Goal: Transaction & Acquisition: Purchase product/service

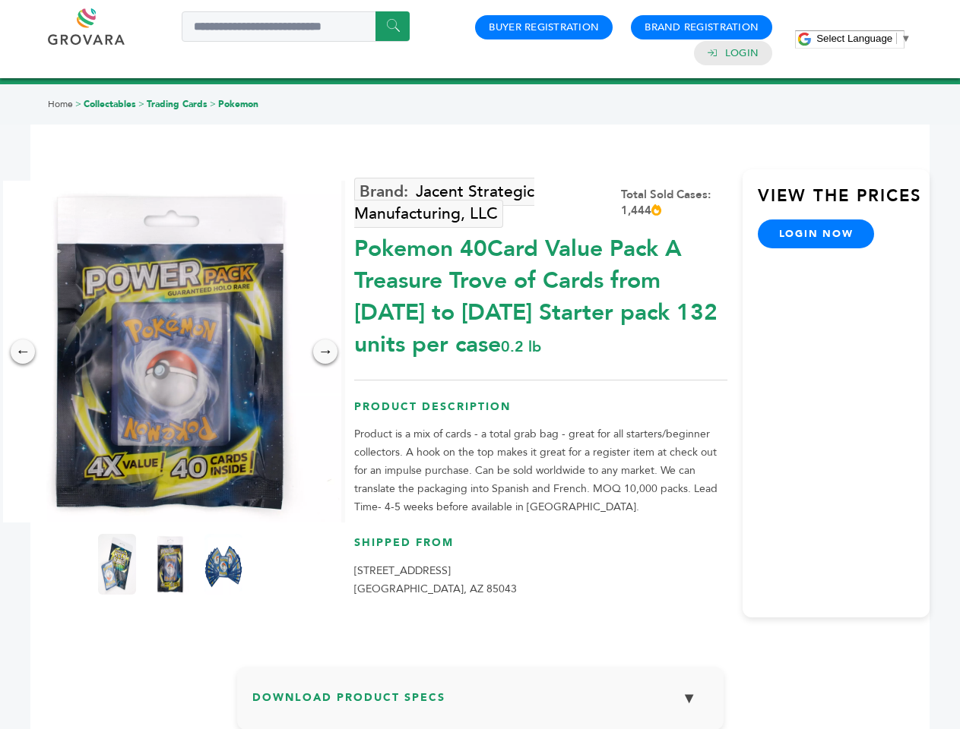
click at [863, 38] on span "Select Language" at bounding box center [854, 38] width 76 height 11
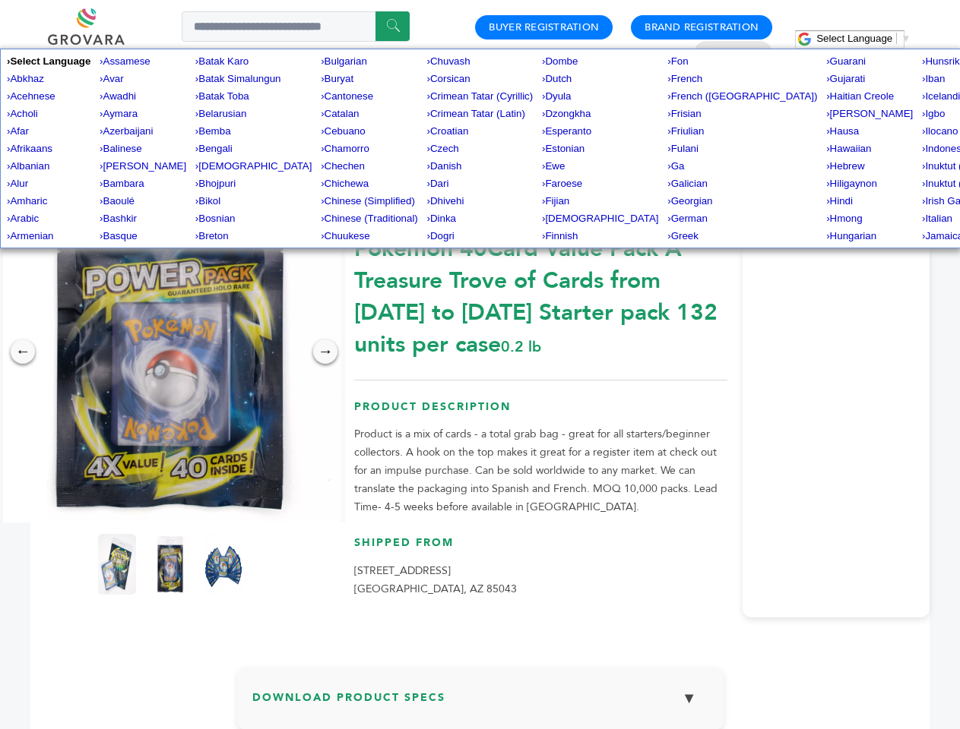
click at [170, 352] on img at bounding box center [170, 352] width 342 height 342
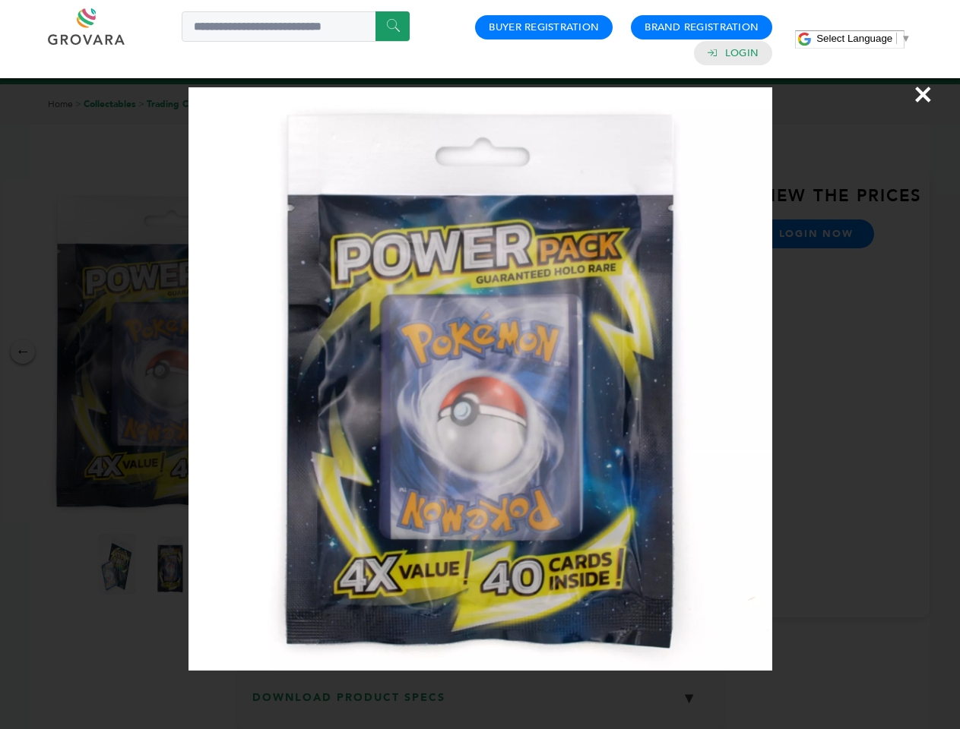
click at [23, 352] on div "×" at bounding box center [480, 364] width 960 height 729
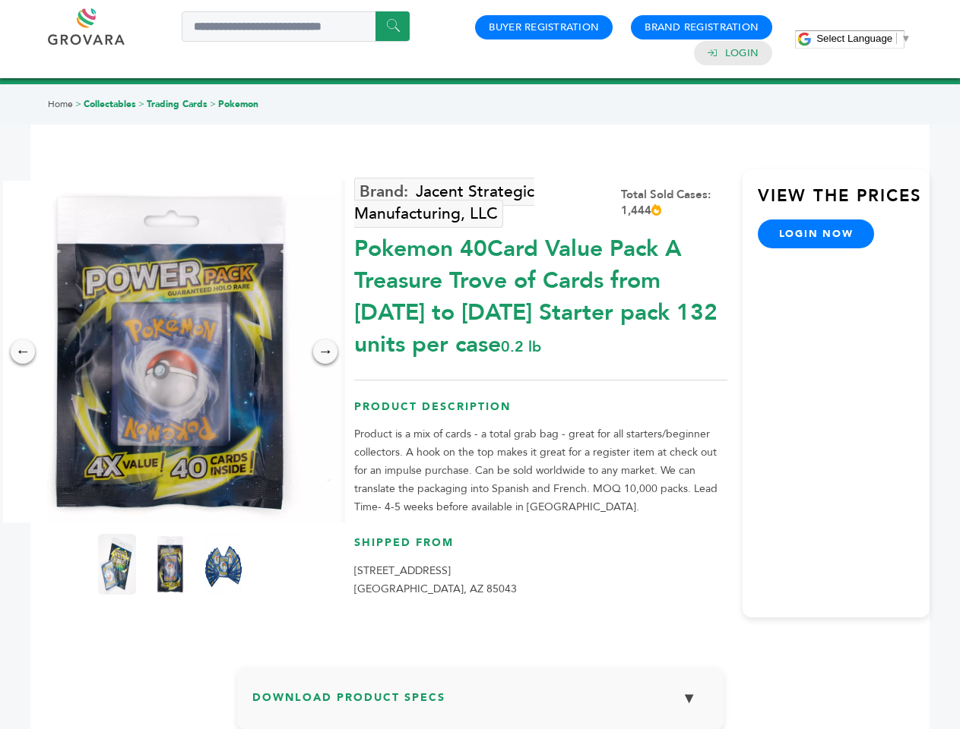
click at [325, 352] on div "→" at bounding box center [325, 352] width 24 height 24
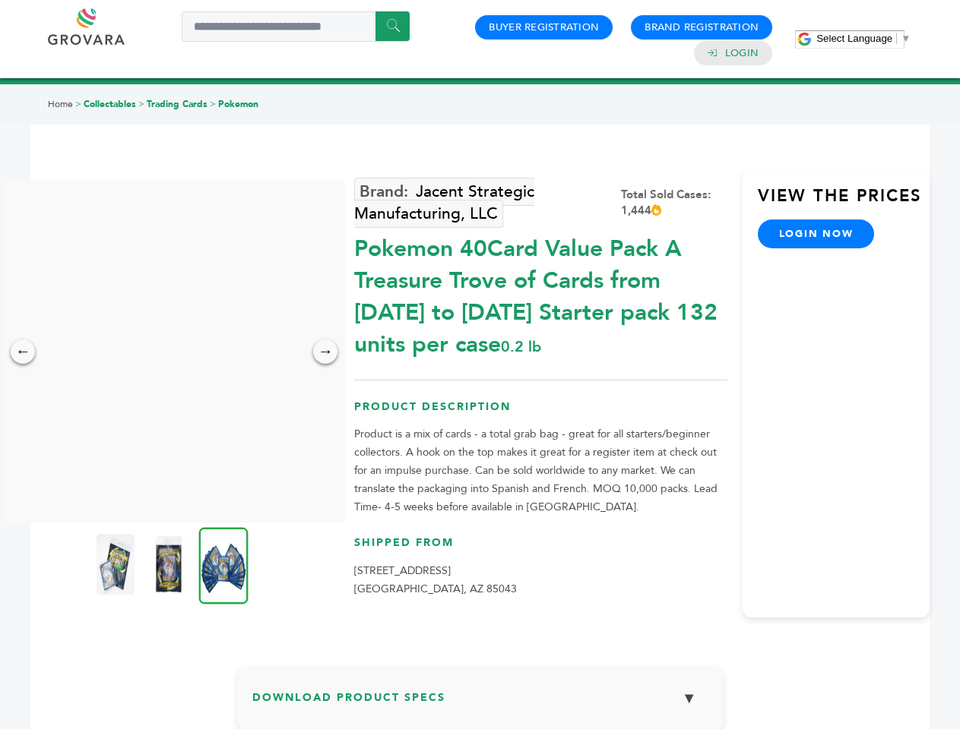
click at [117, 565] on img at bounding box center [115, 564] width 38 height 61
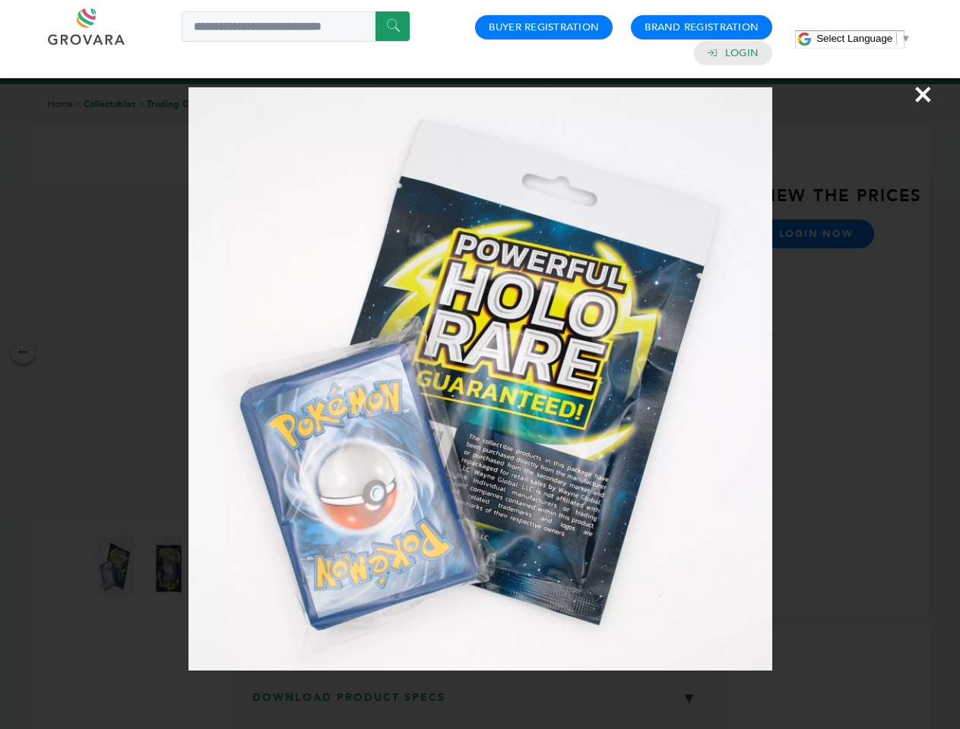
click at [170, 565] on div "×" at bounding box center [480, 364] width 960 height 729
